Goal: Task Accomplishment & Management: Complete application form

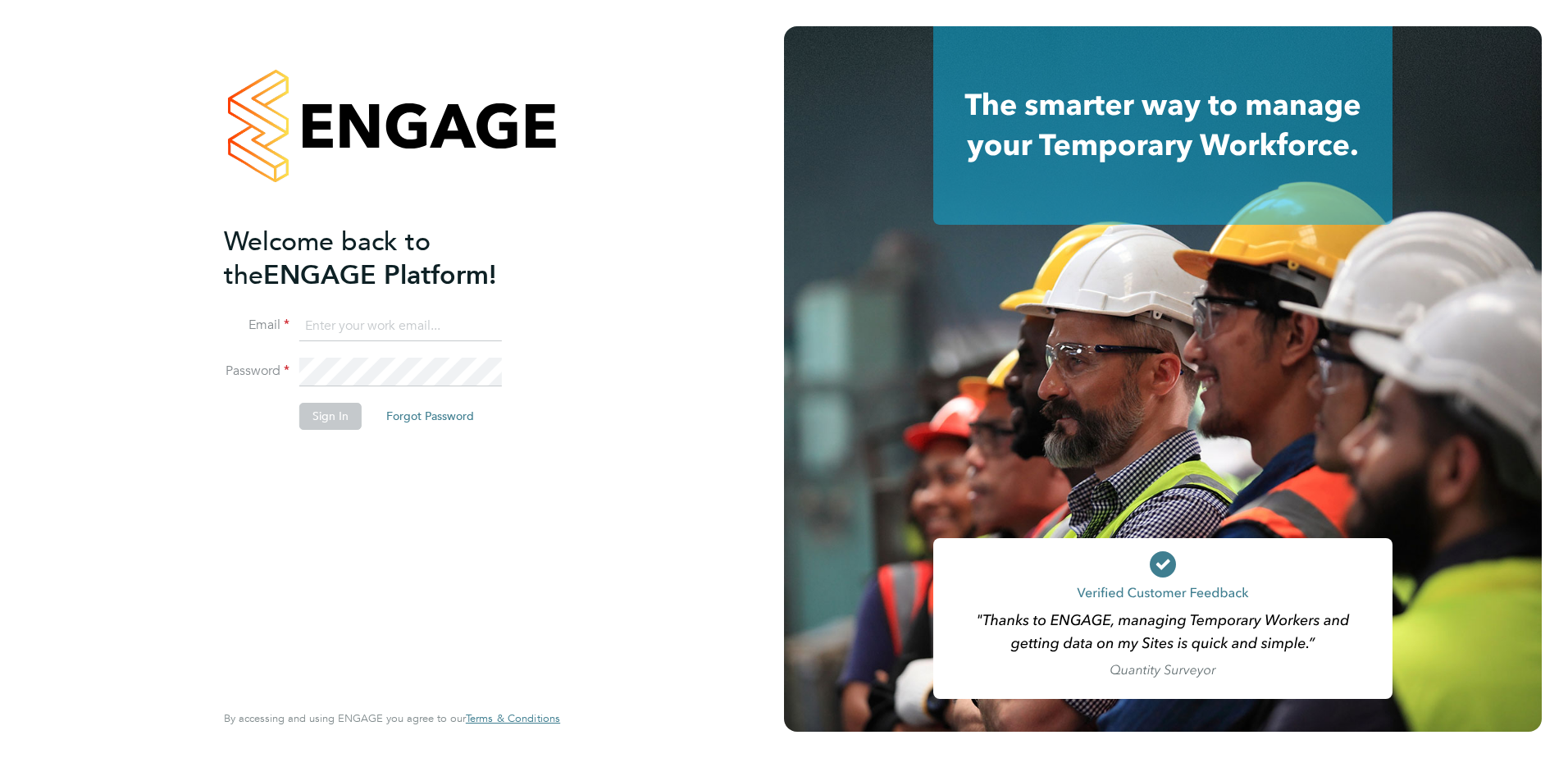
type input "[PERSON_NAME][EMAIL_ADDRESS][PERSON_NAME][DOMAIN_NAME]"
click at [329, 416] on button "Sign In" at bounding box center [330, 416] width 62 height 26
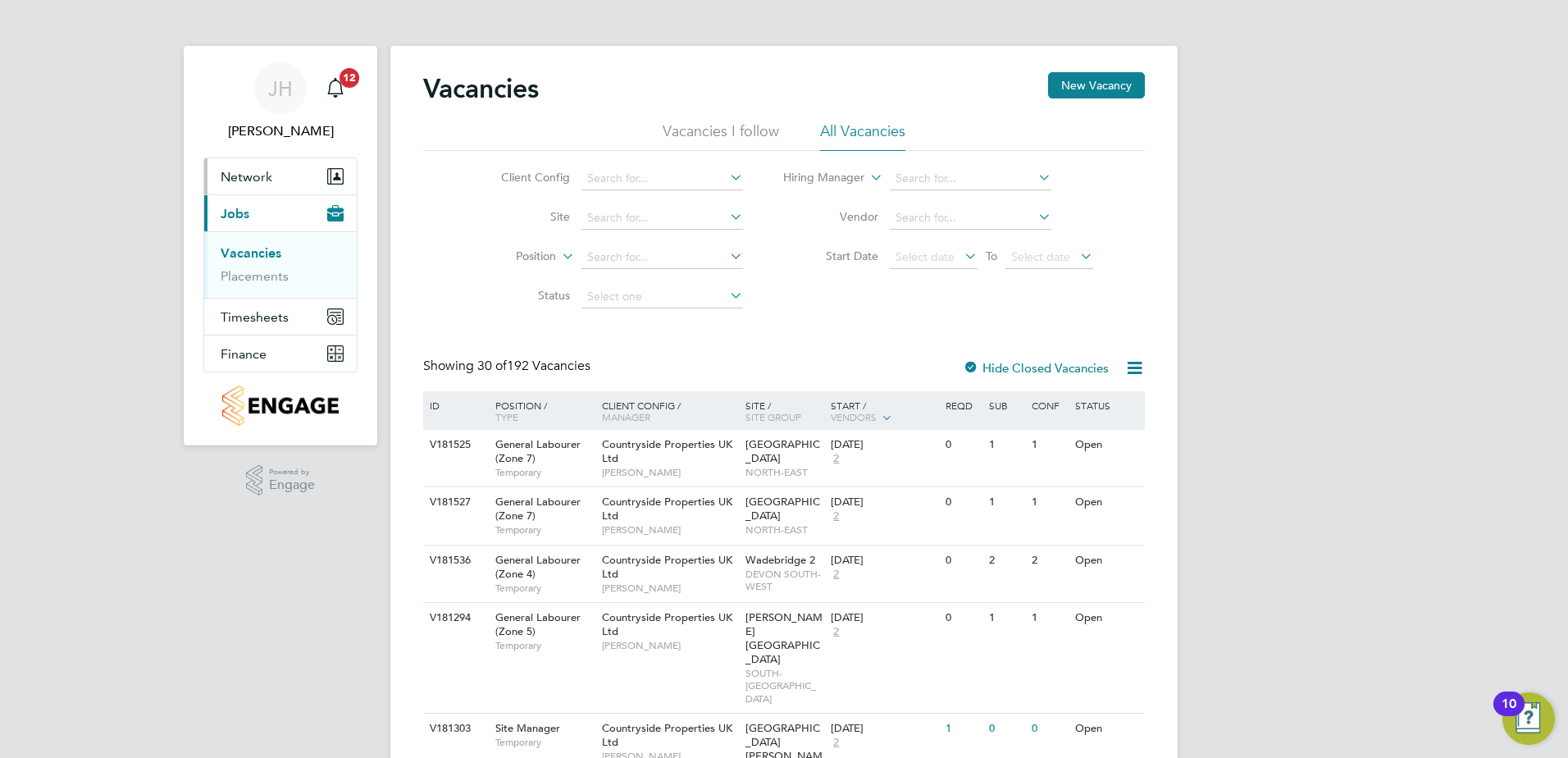
click at [300, 183] on button "Network" at bounding box center [280, 176] width 152 height 36
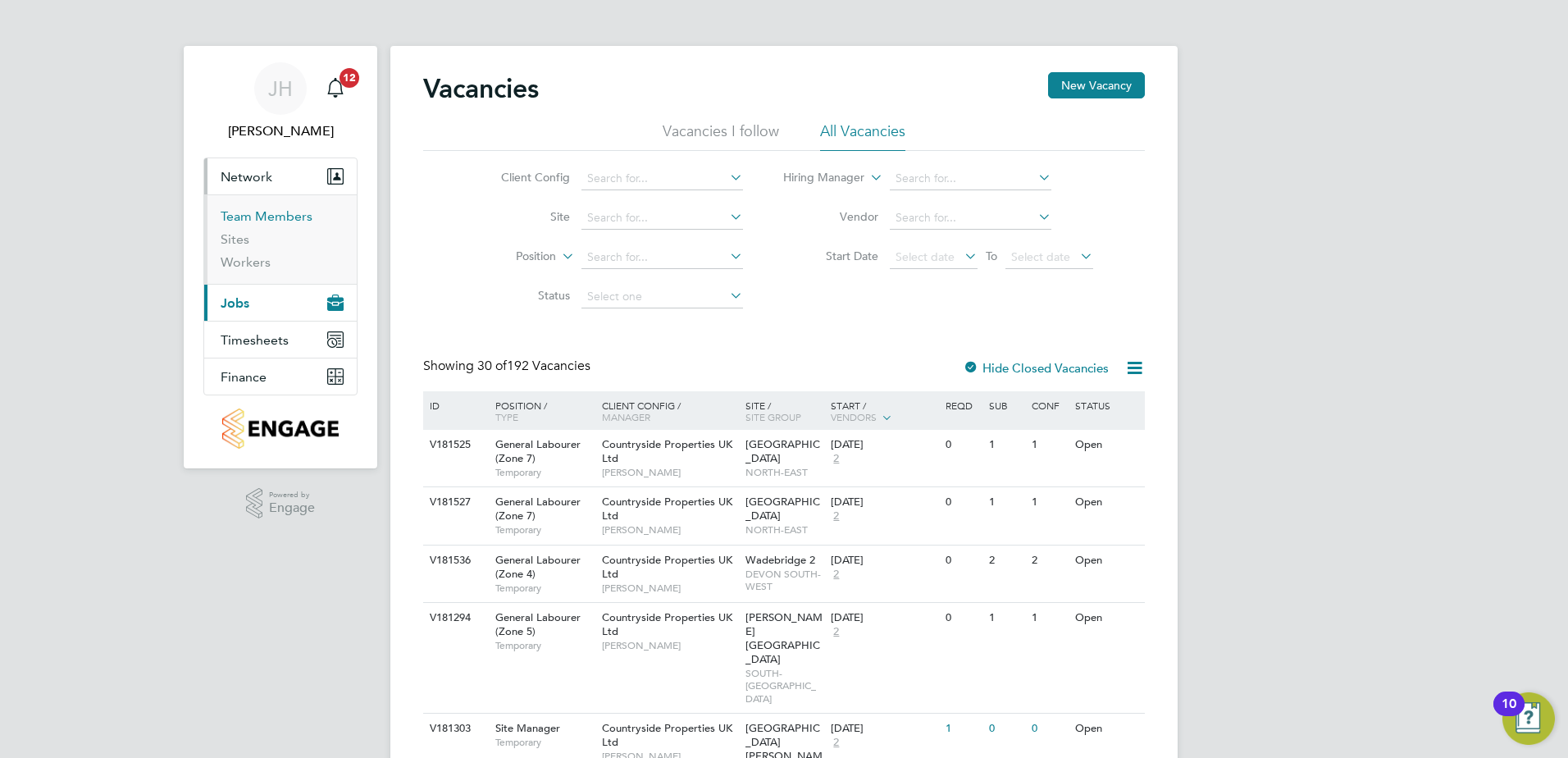
click at [283, 220] on link "Team Members" at bounding box center [266, 216] width 92 height 15
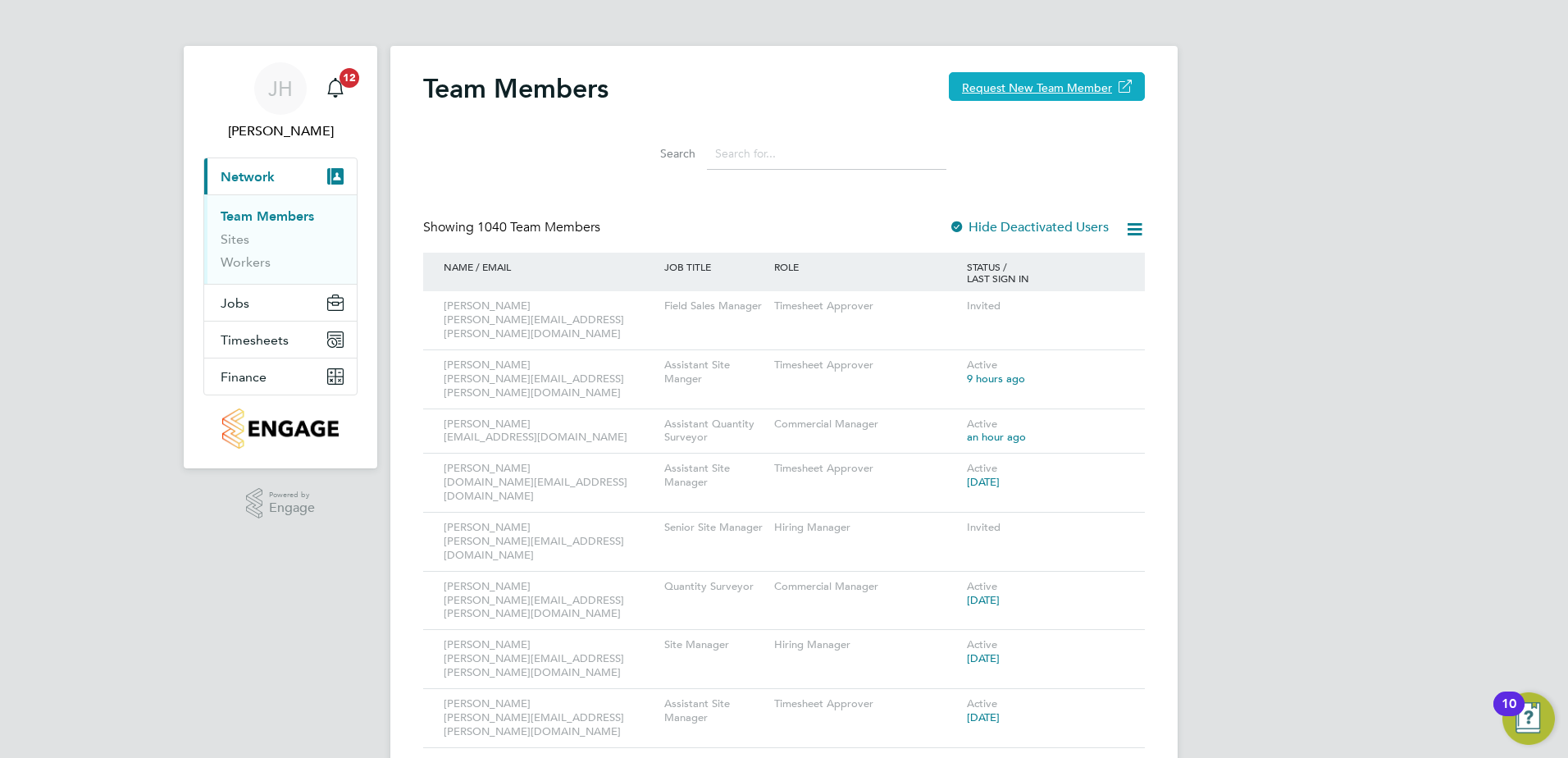
click at [1092, 85] on button "Request New Team Member" at bounding box center [1047, 86] width 196 height 28
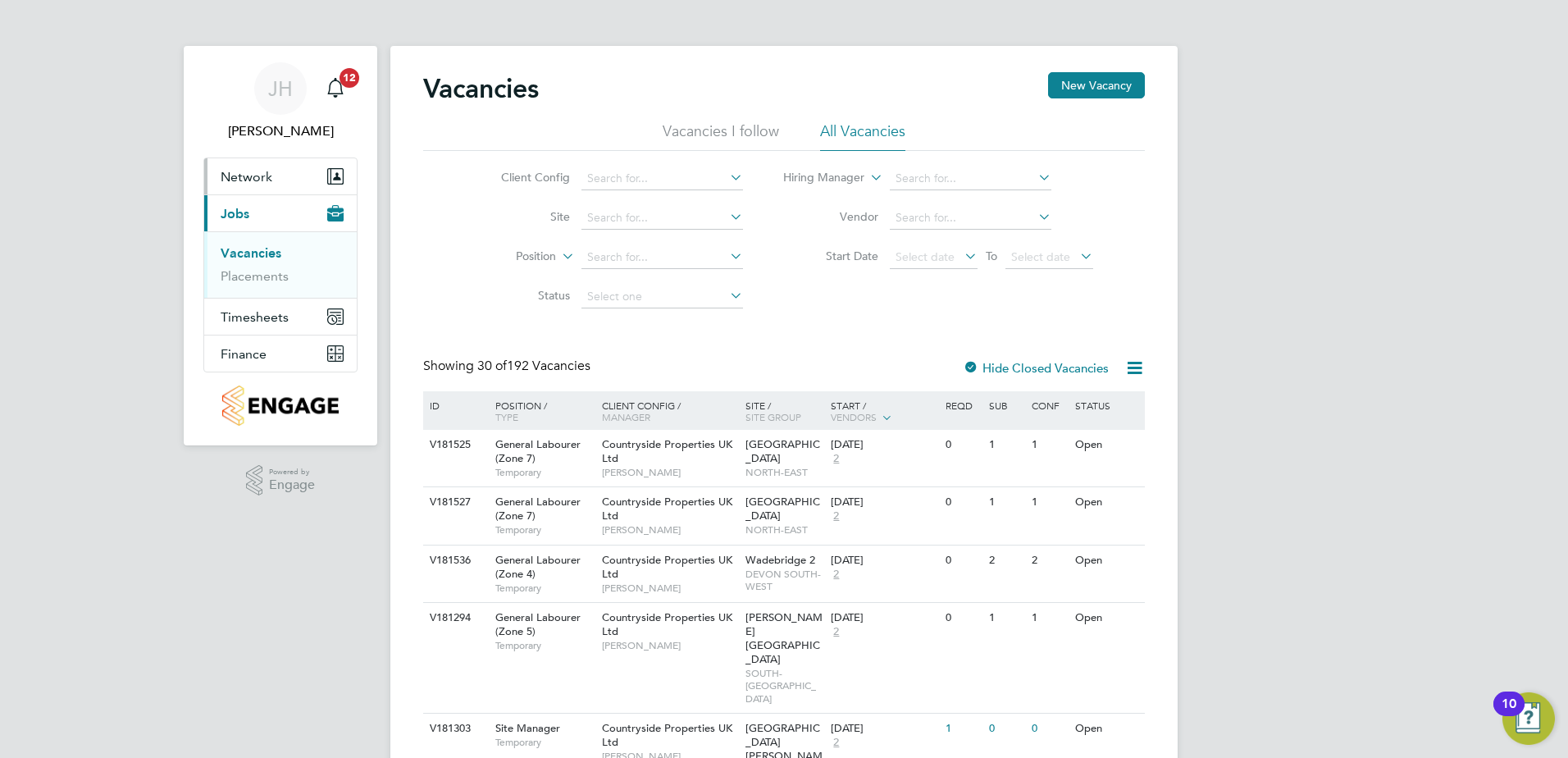
click at [261, 175] on span "Network" at bounding box center [246, 177] width 52 height 15
click at [232, 173] on span "Network" at bounding box center [246, 177] width 52 height 15
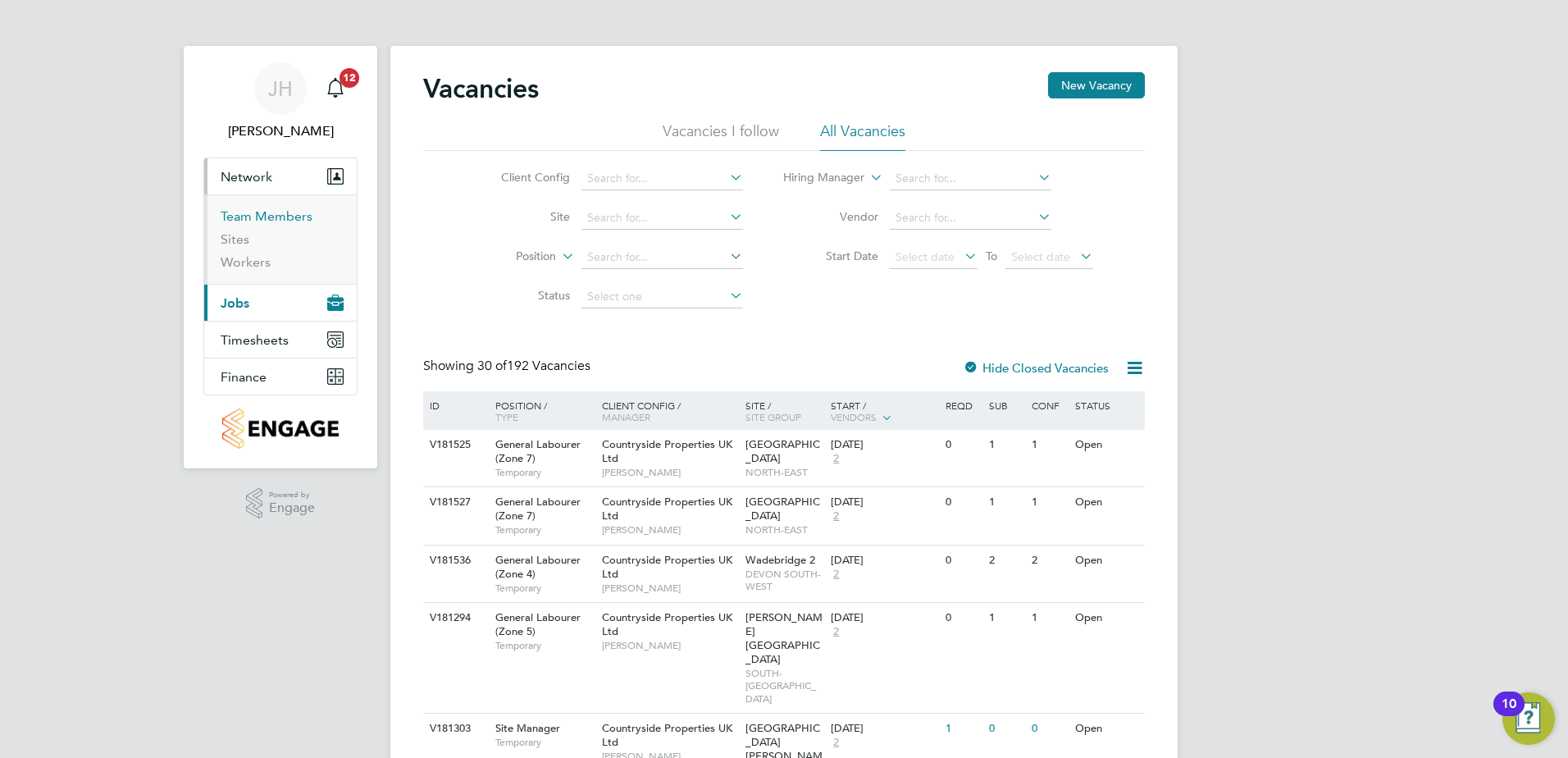
click at [260, 214] on link "Team Members" at bounding box center [266, 216] width 92 height 15
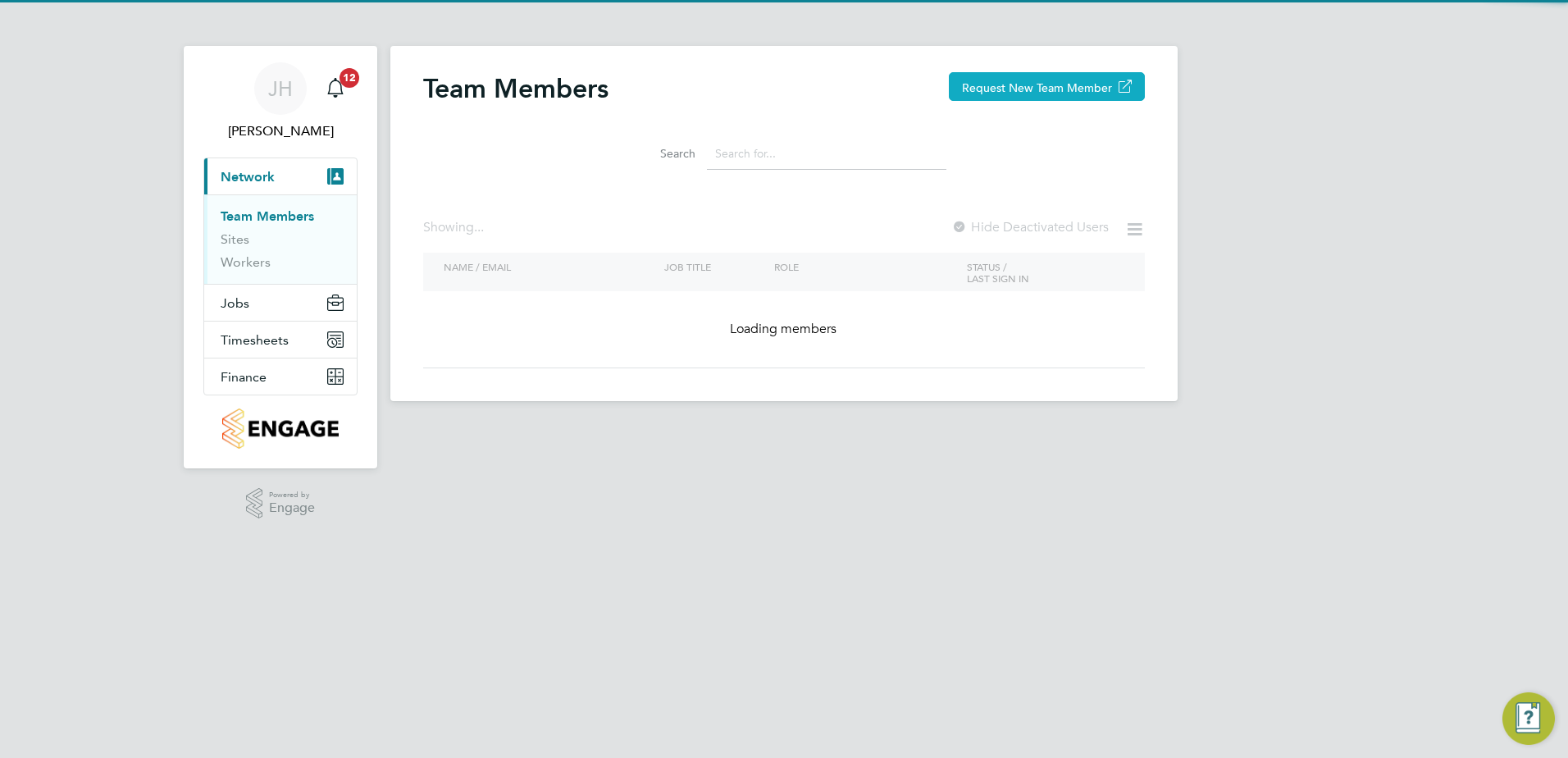
click at [1091, 92] on button "Request New Team Member" at bounding box center [1047, 86] width 196 height 28
